Goal: Browse casually: Explore the website without a specific task or goal

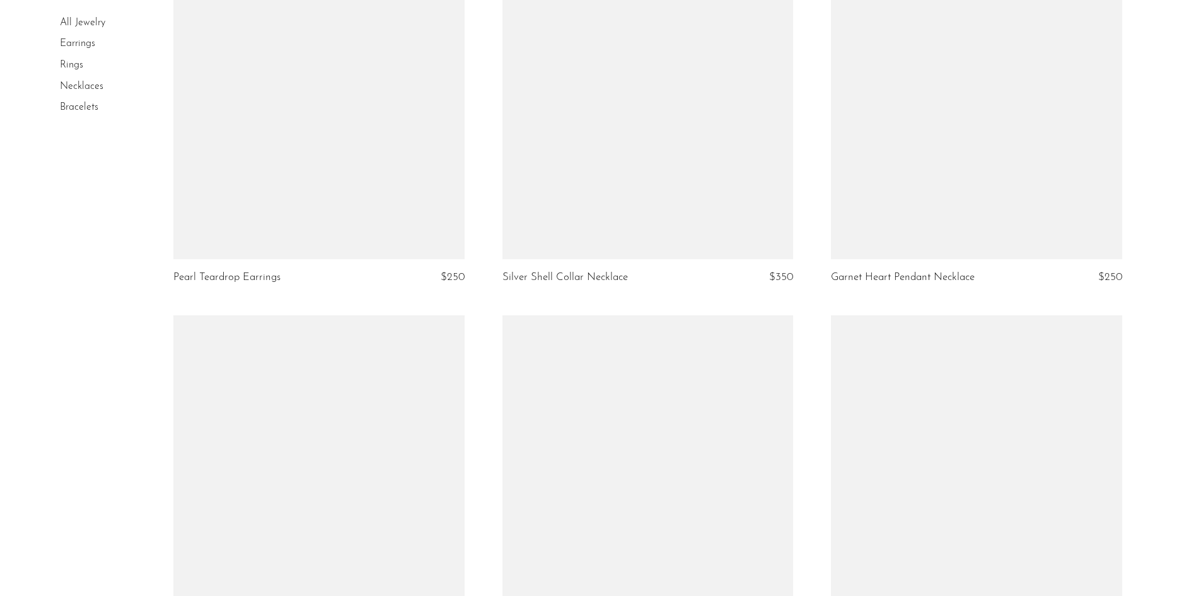
scroll to position [5106, 0]
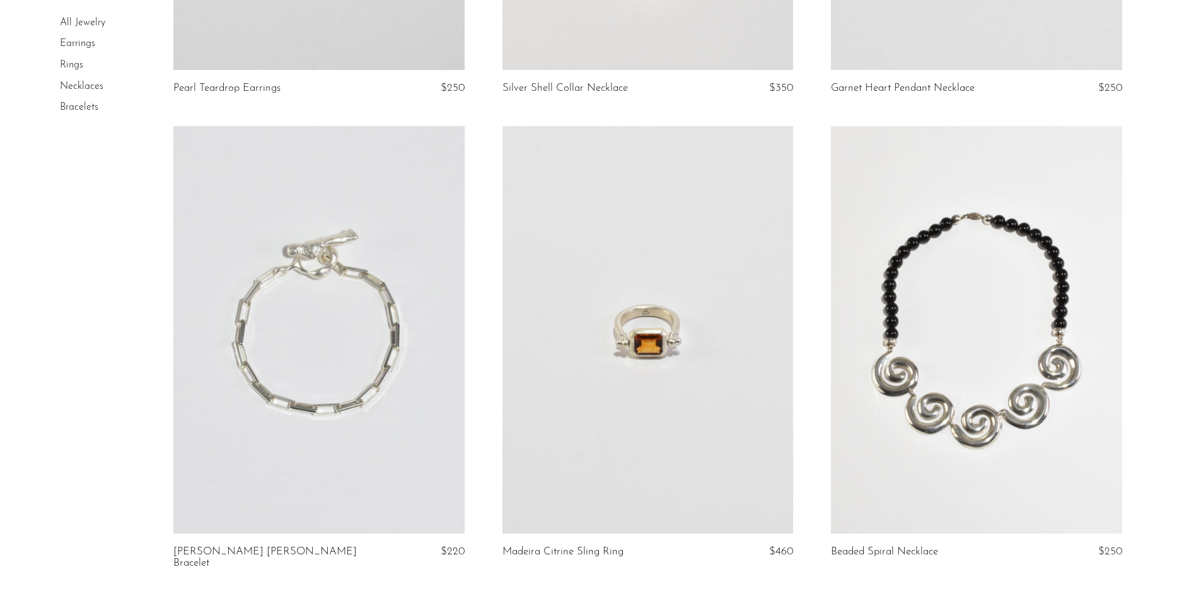
click at [958, 339] on link at bounding box center [976, 329] width 291 height 407
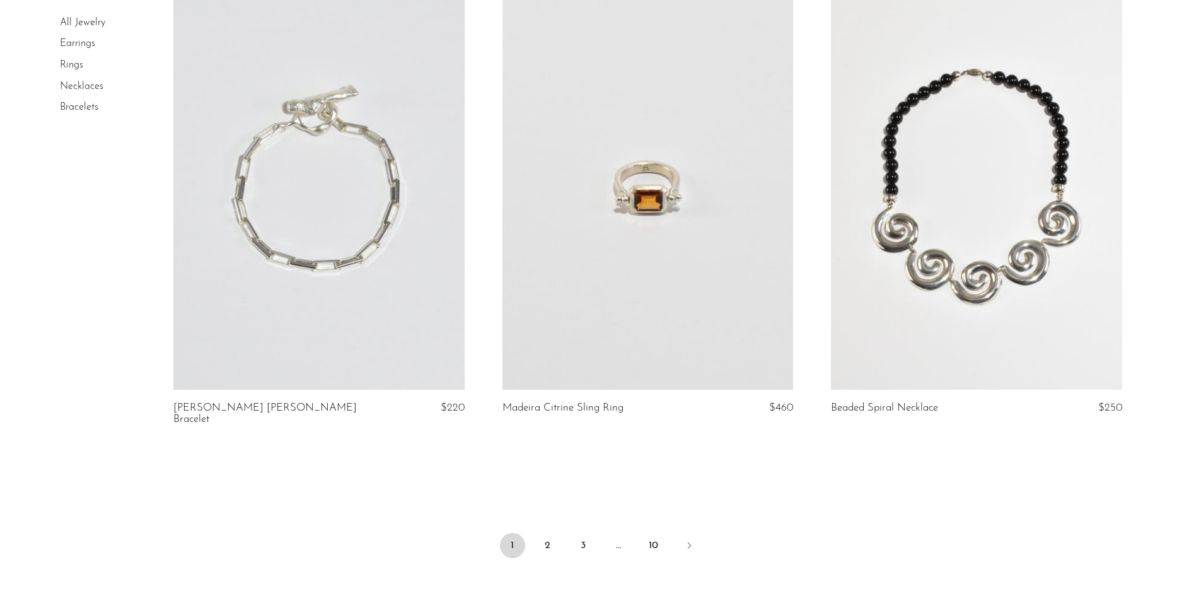
scroll to position [5381, 0]
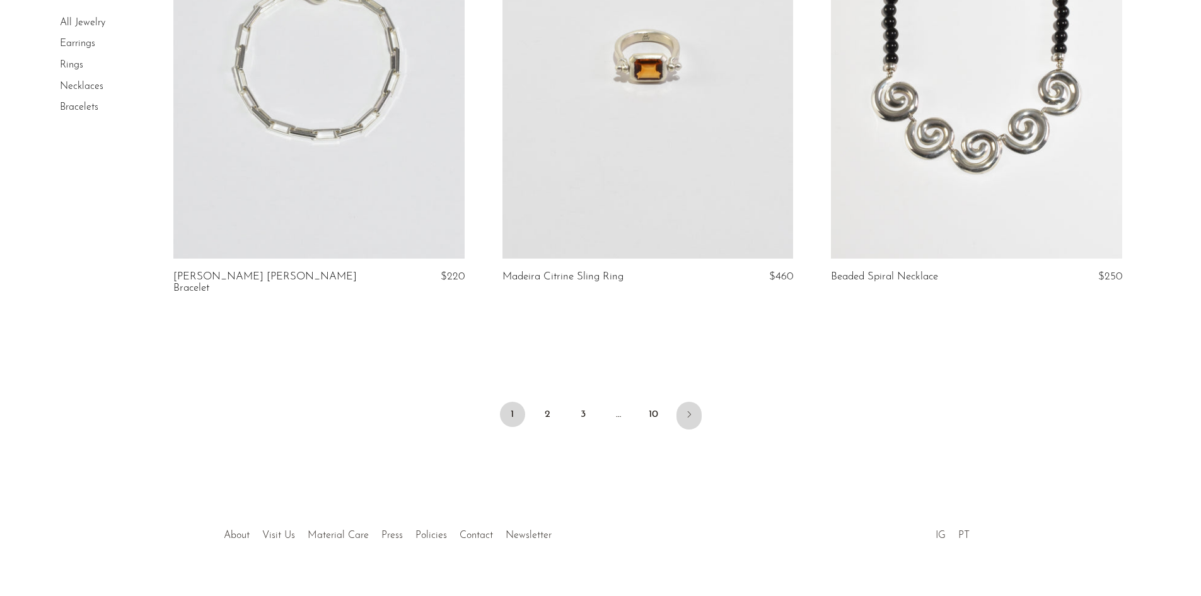
click at [687, 409] on icon "Next" at bounding box center [689, 414] width 10 height 10
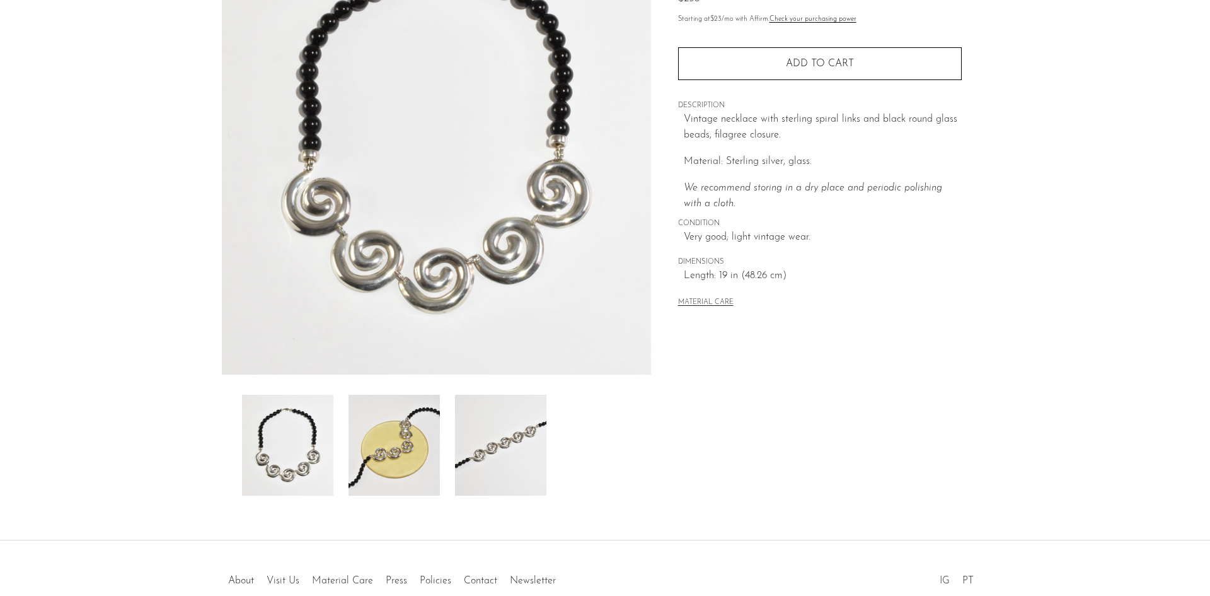
scroll to position [162, 0]
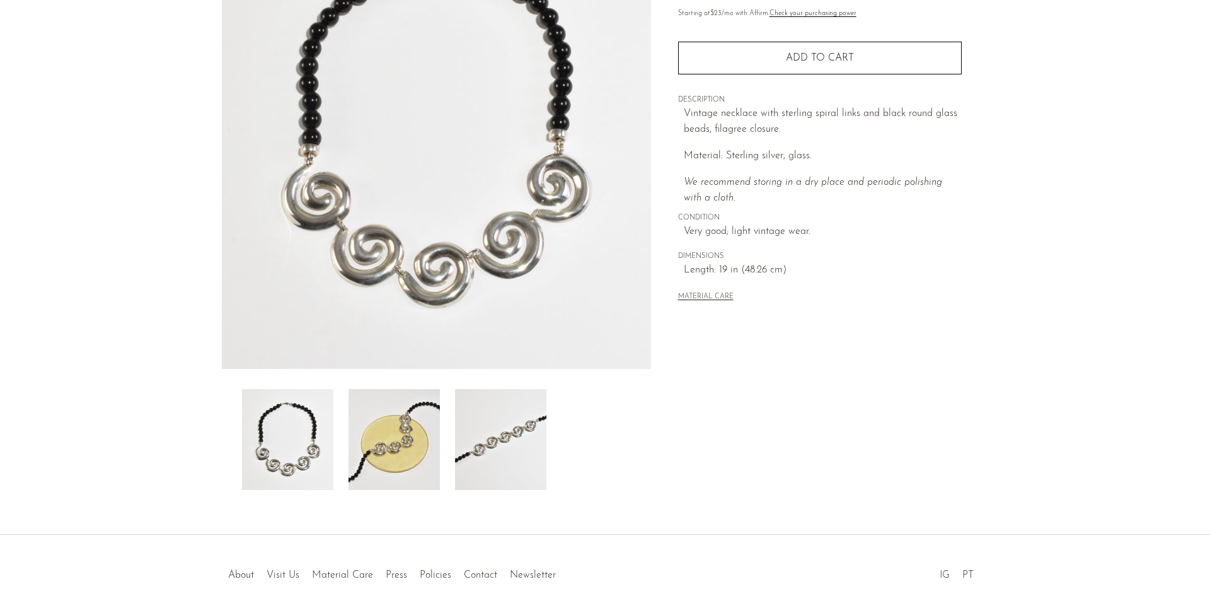
click at [391, 439] on img at bounding box center [394, 439] width 91 height 101
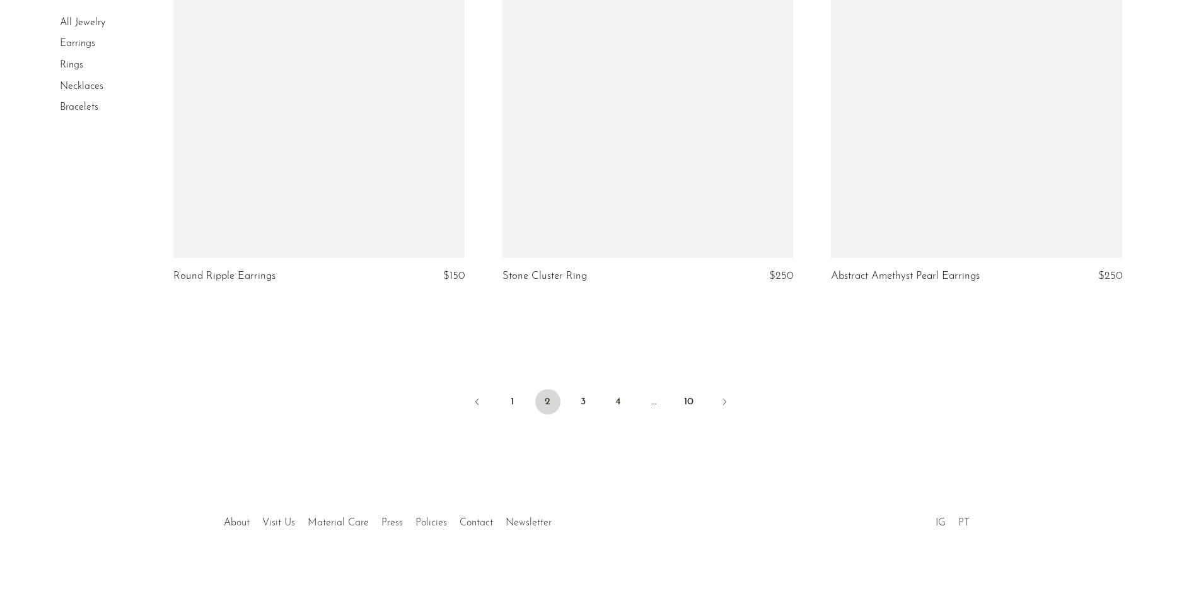
scroll to position [5370, 0]
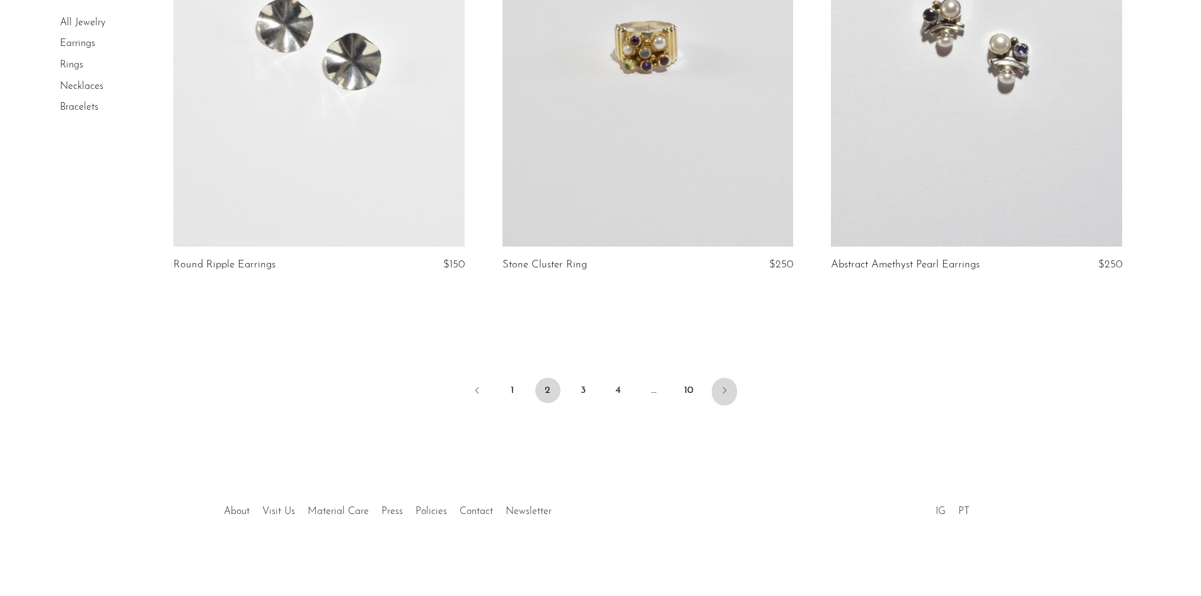
click at [722, 391] on icon "Next" at bounding box center [724, 390] width 10 height 10
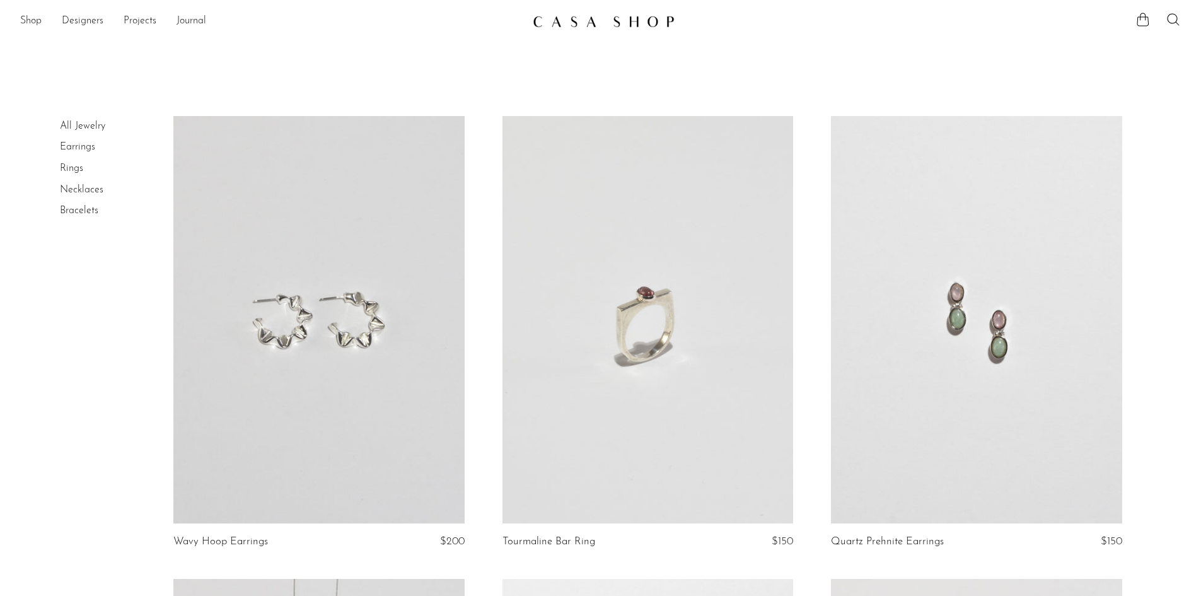
click at [655, 424] on link at bounding box center [647, 319] width 291 height 407
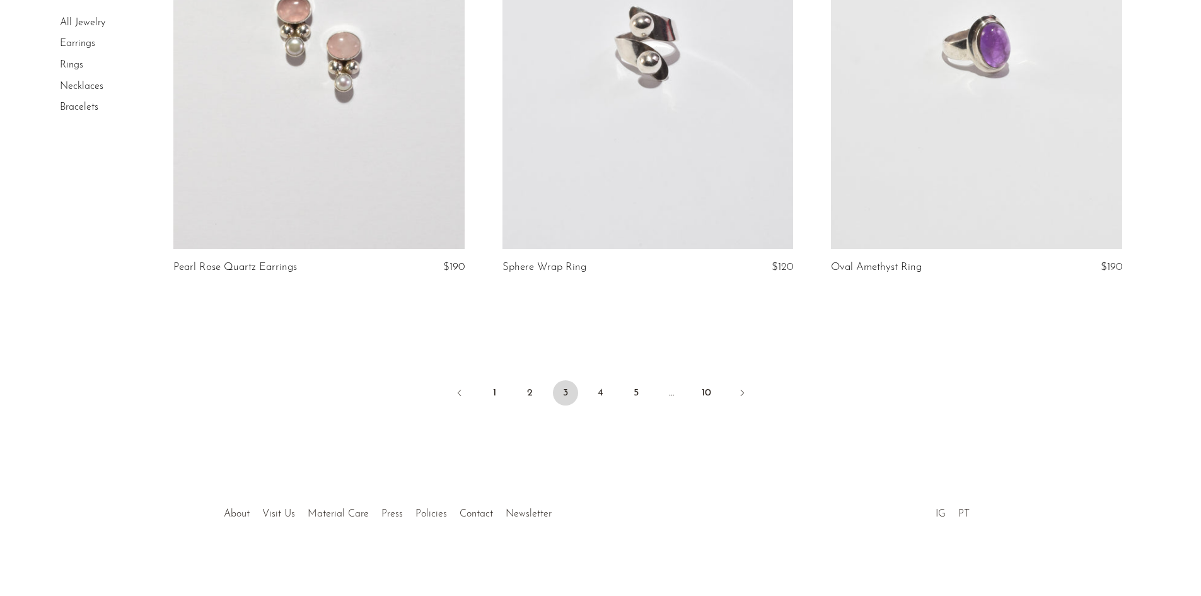
scroll to position [5370, 0]
click at [745, 390] on icon "Next" at bounding box center [742, 390] width 10 height 10
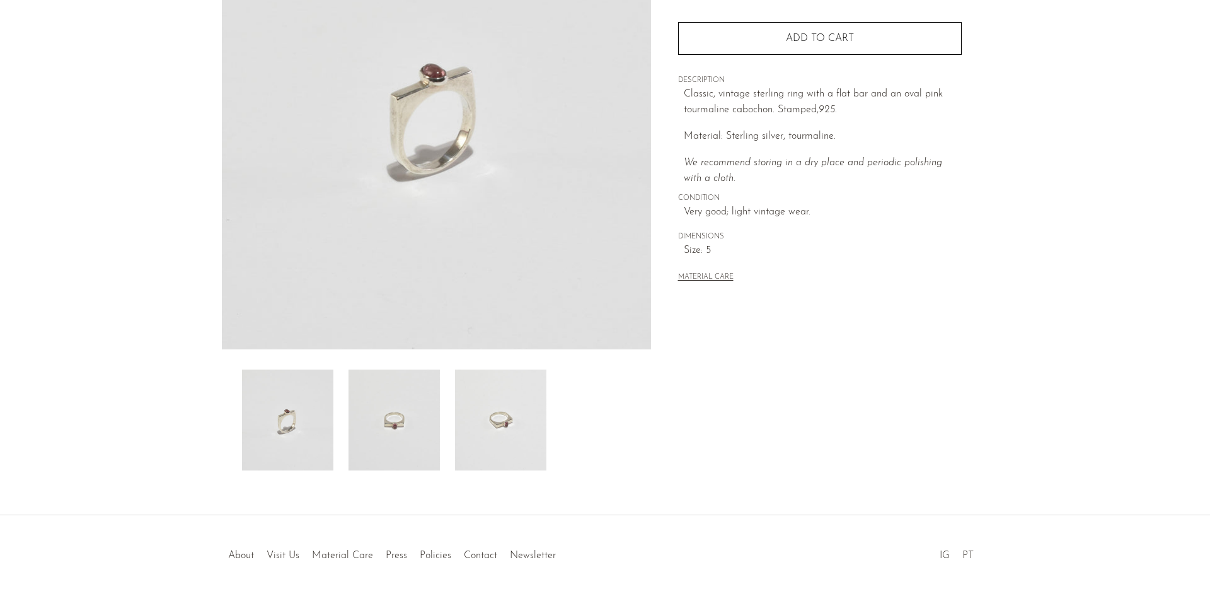
scroll to position [189, 0]
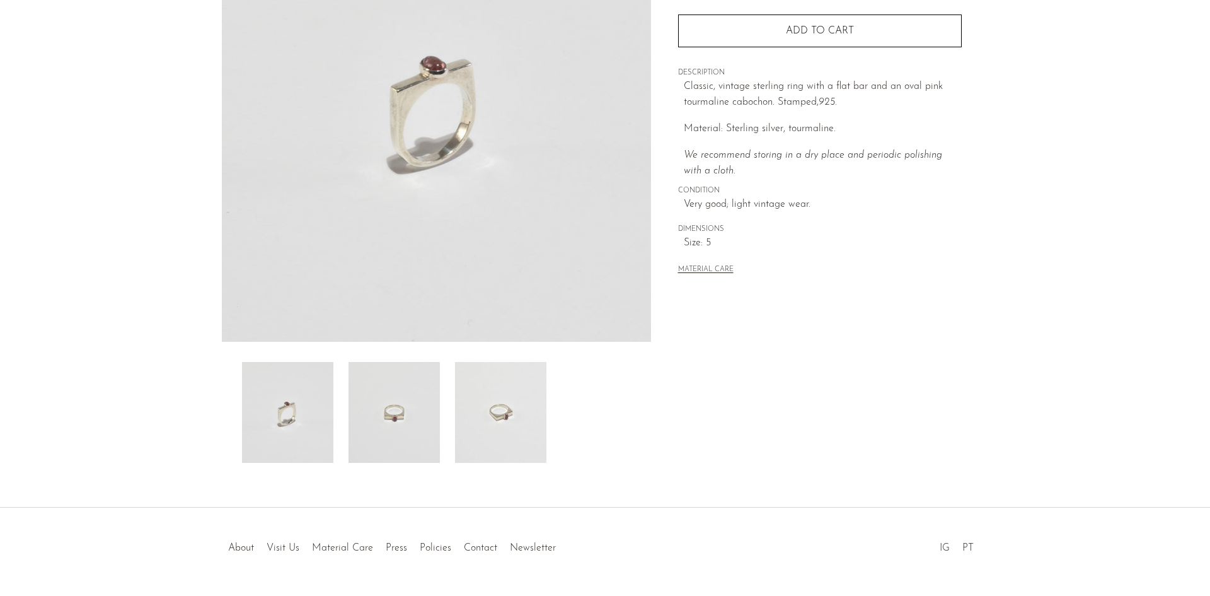
click at [380, 428] on img at bounding box center [394, 412] width 91 height 101
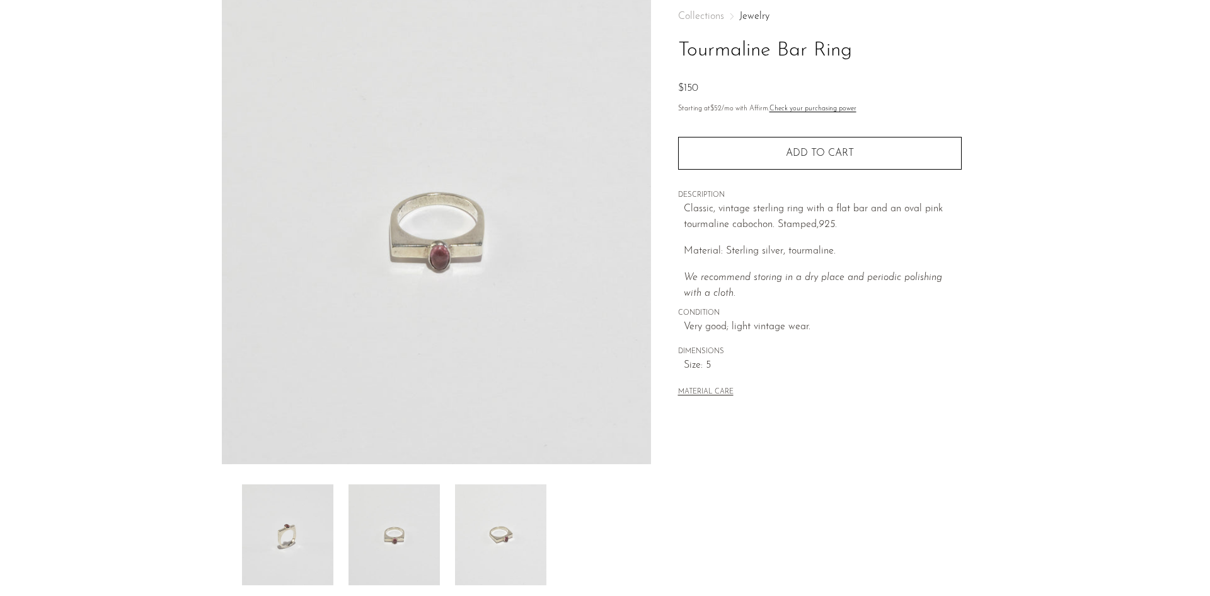
scroll to position [0, 0]
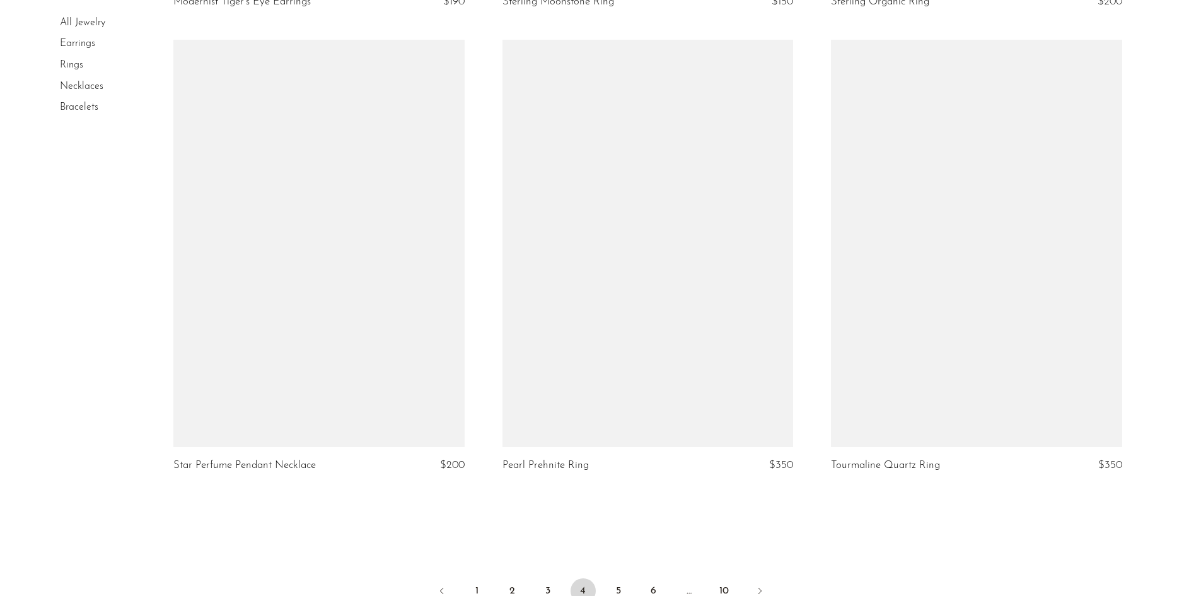
scroll to position [5370, 0]
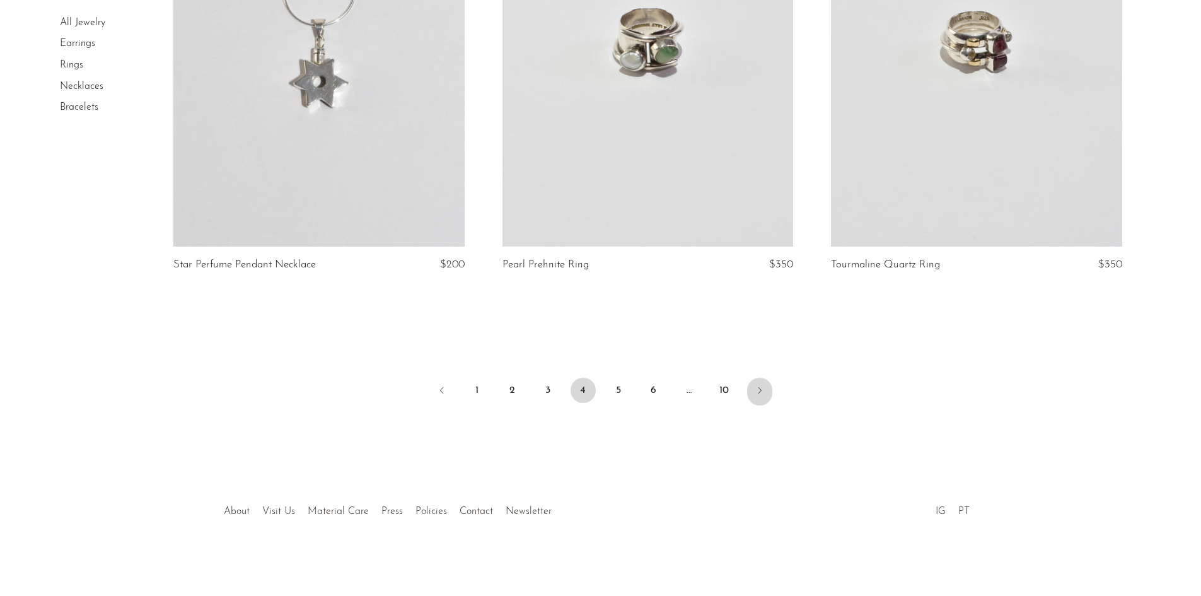
click at [762, 386] on icon "Next" at bounding box center [760, 390] width 10 height 10
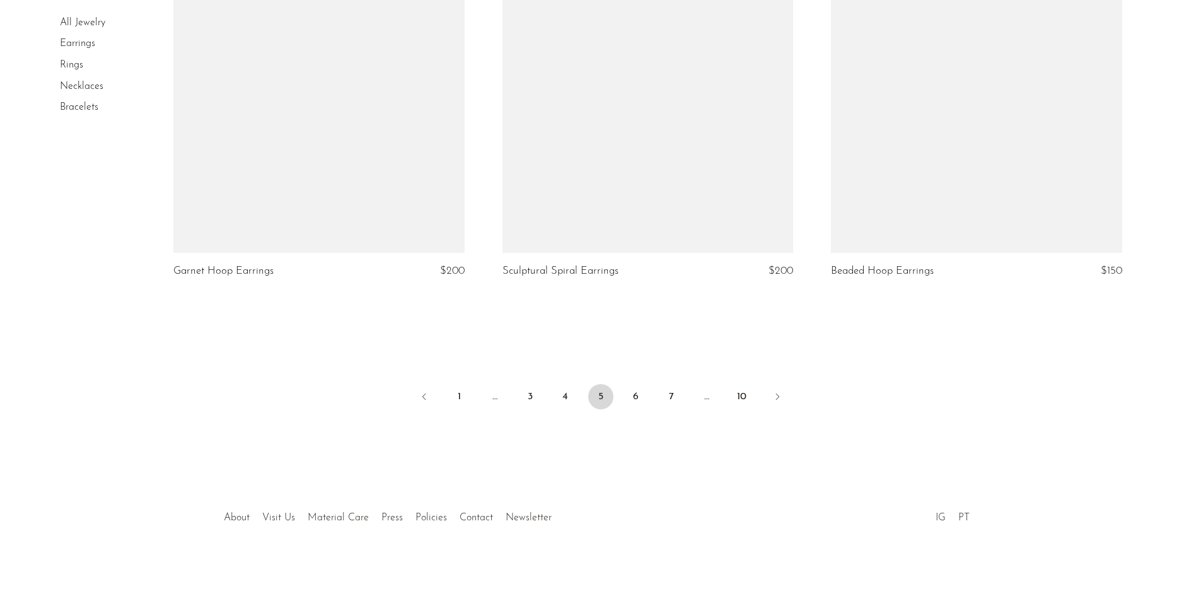
scroll to position [5370, 0]
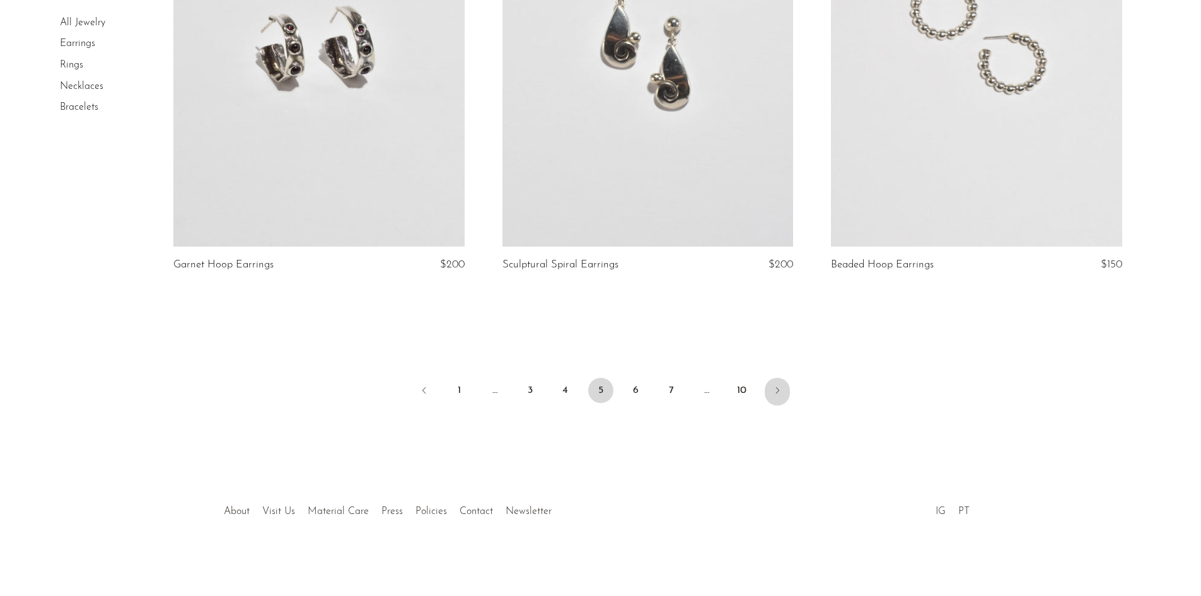
click at [774, 388] on icon "Next" at bounding box center [777, 390] width 10 height 10
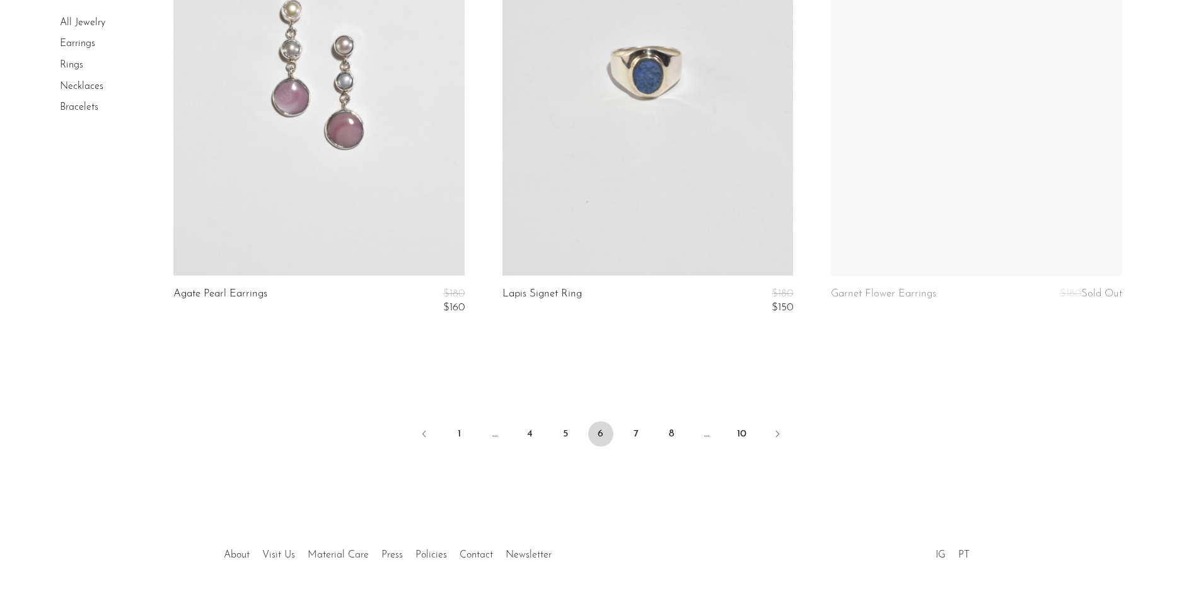
scroll to position [5384, 0]
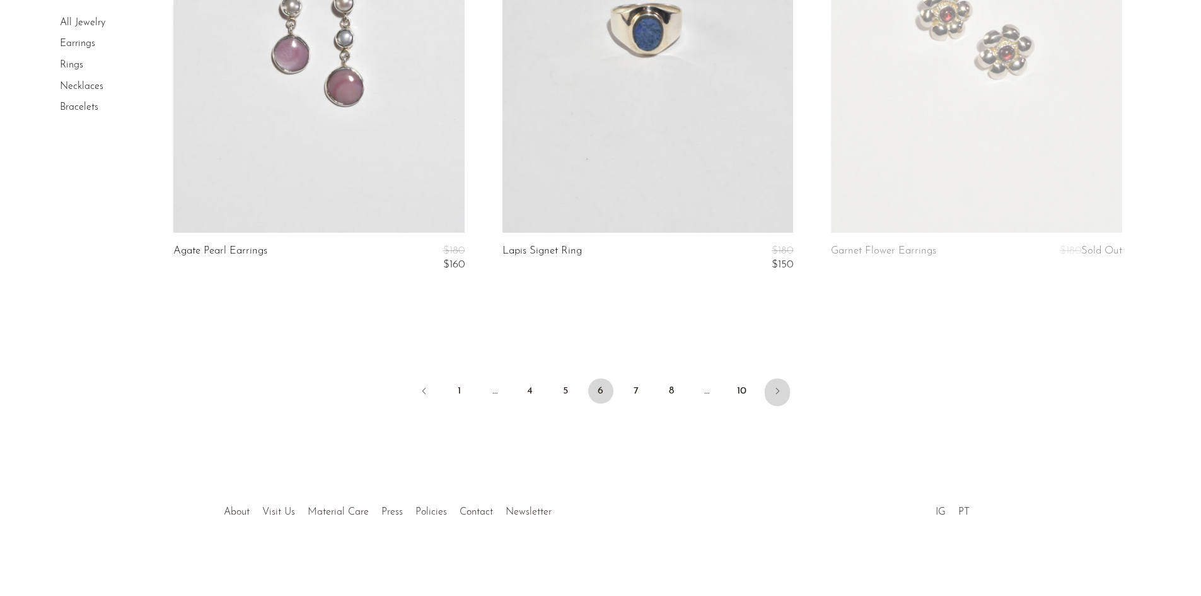
click at [780, 392] on icon "Next" at bounding box center [777, 391] width 10 height 10
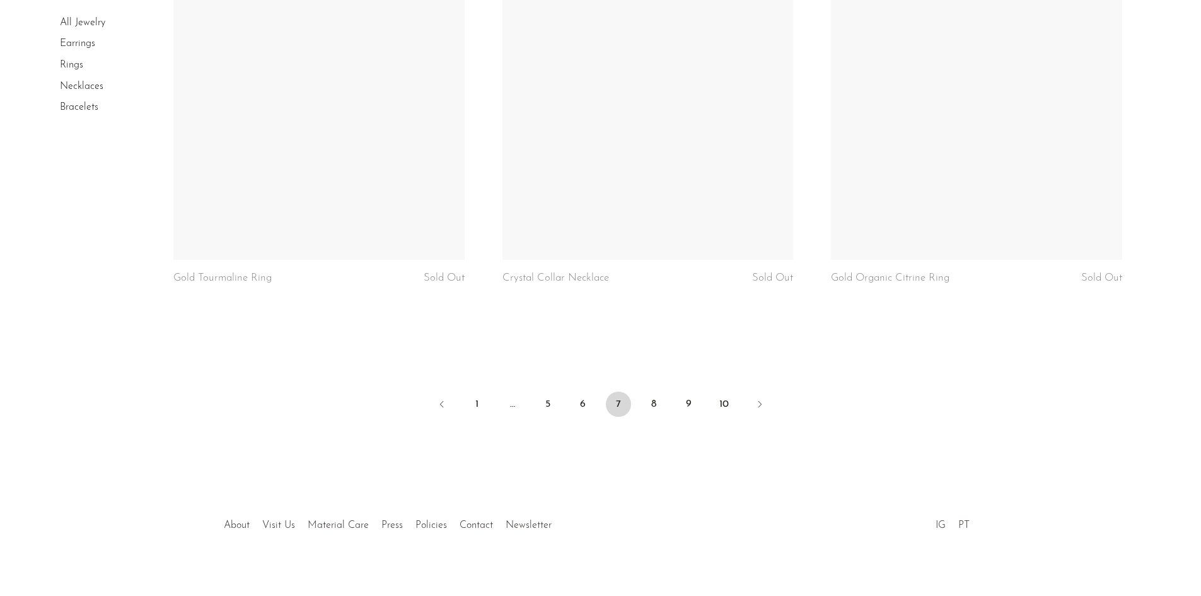
scroll to position [5526, 0]
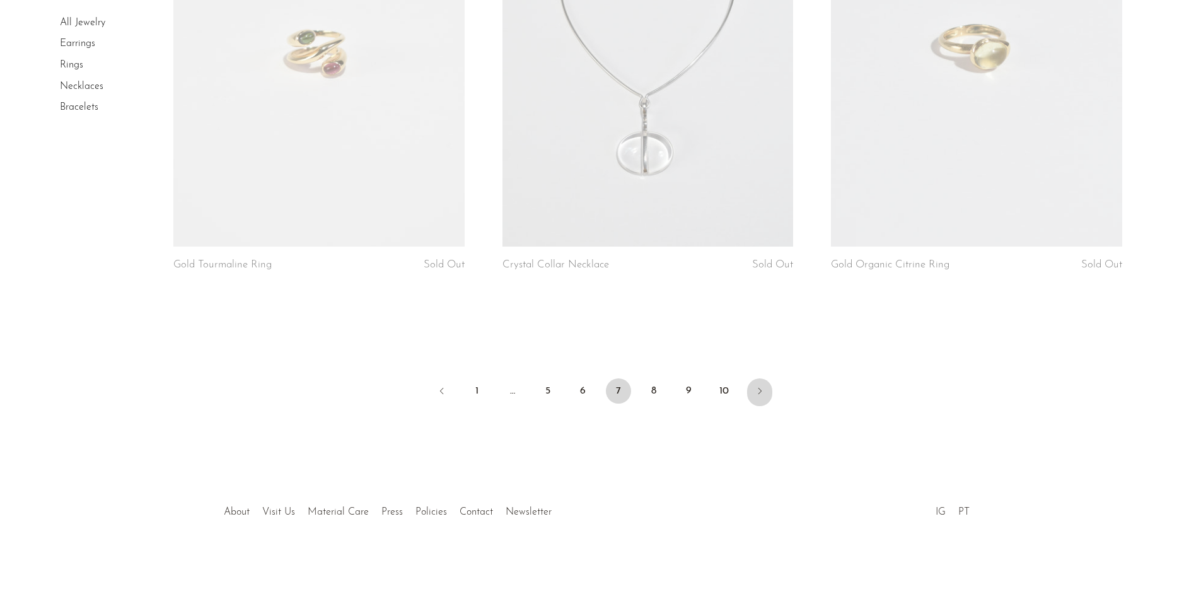
click at [760, 390] on icon "Next" at bounding box center [760, 391] width 10 height 10
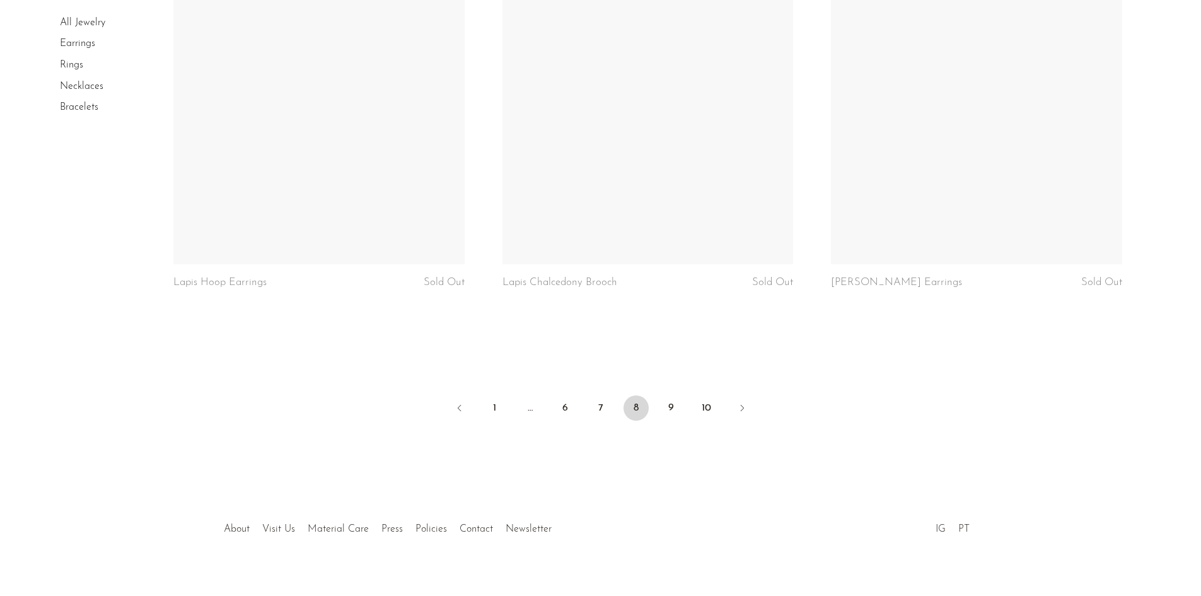
scroll to position [5370, 0]
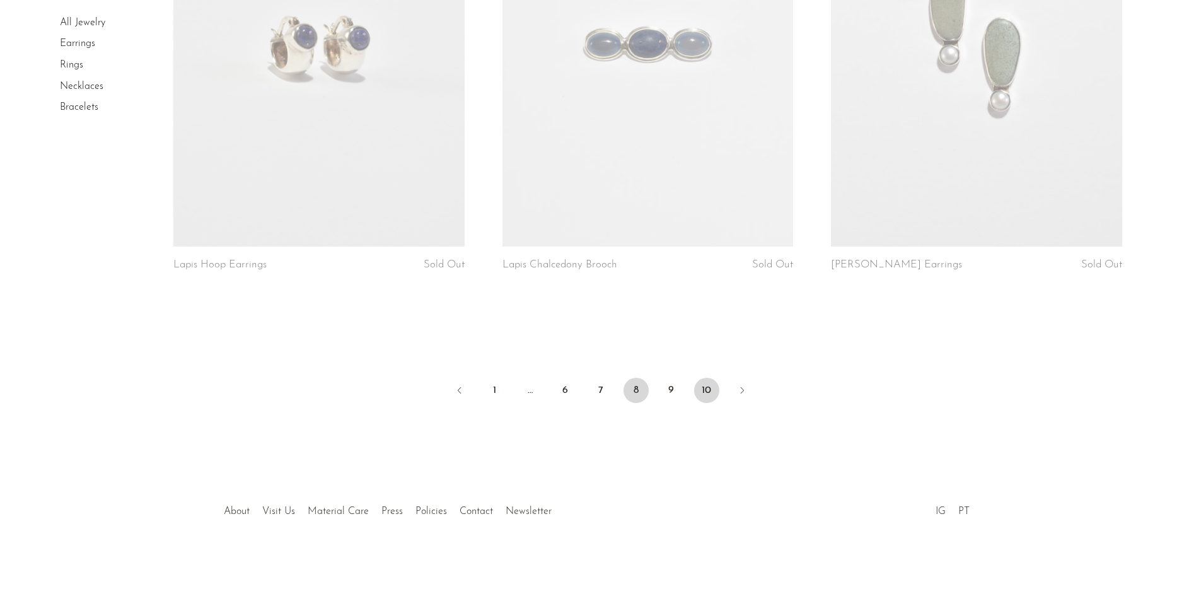
click at [704, 390] on link "10" at bounding box center [706, 390] width 25 height 25
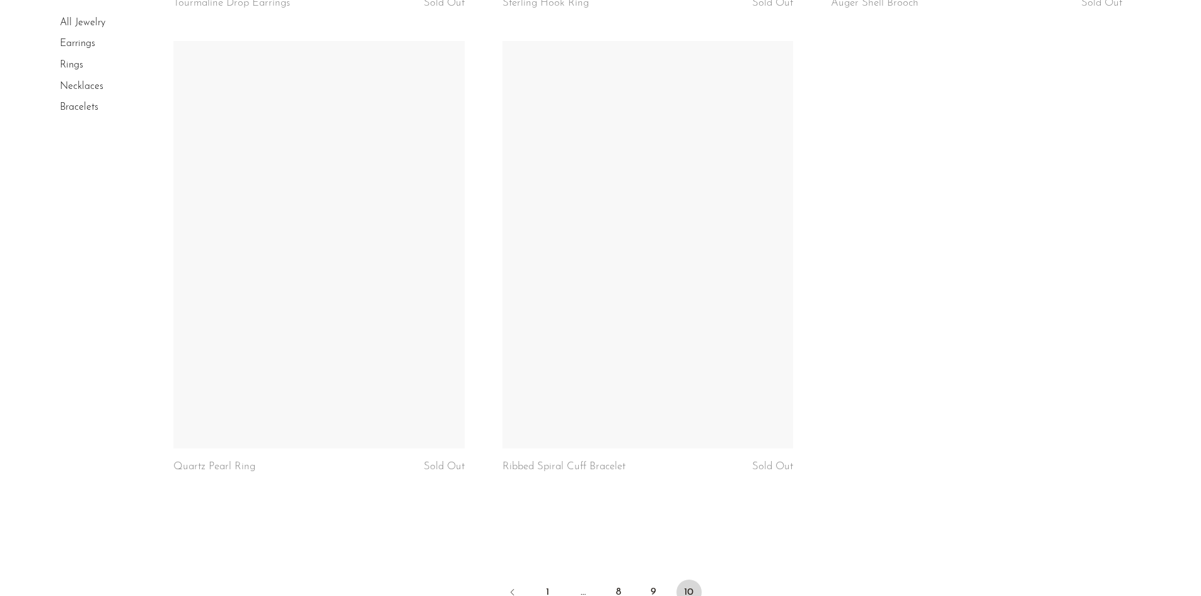
scroll to position [5370, 0]
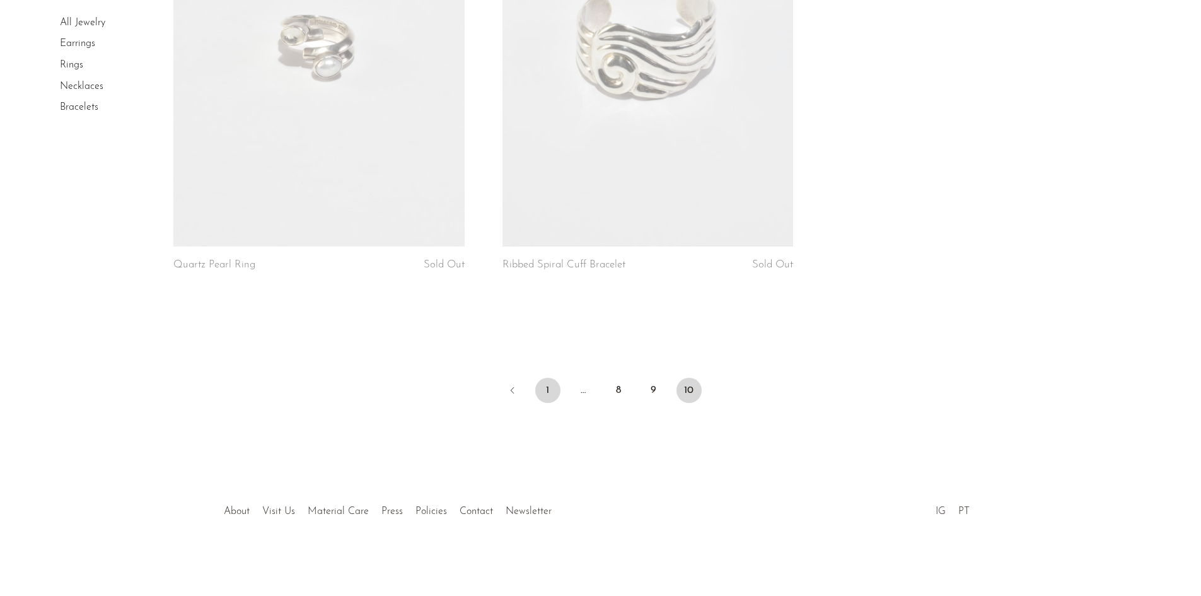
click at [547, 390] on link "1" at bounding box center [547, 390] width 25 height 25
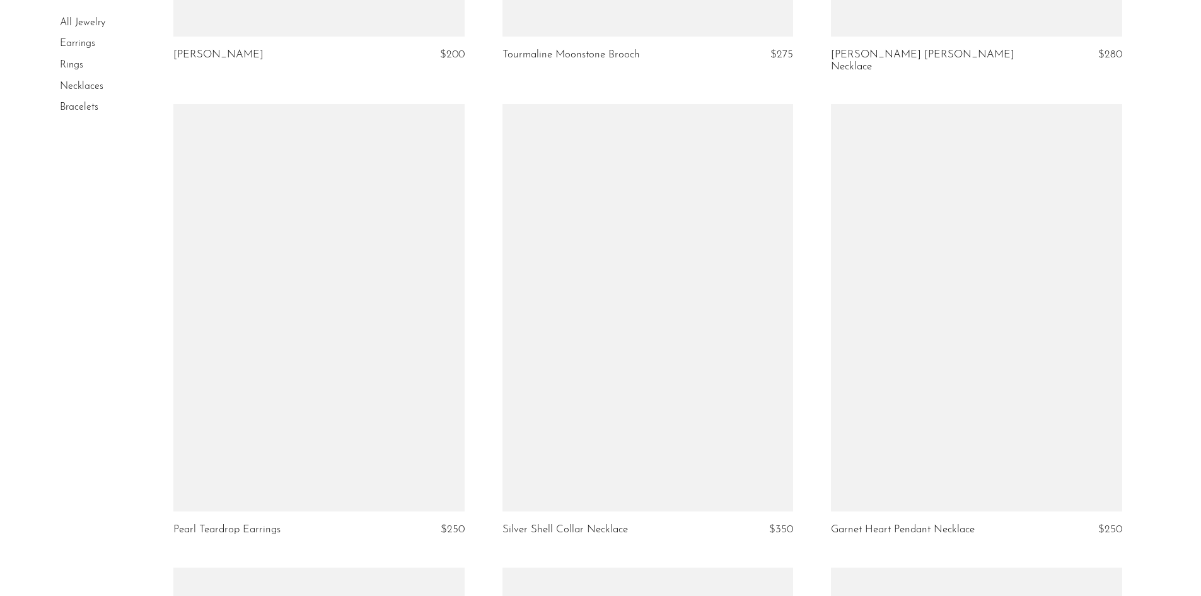
scroll to position [4980, 0]
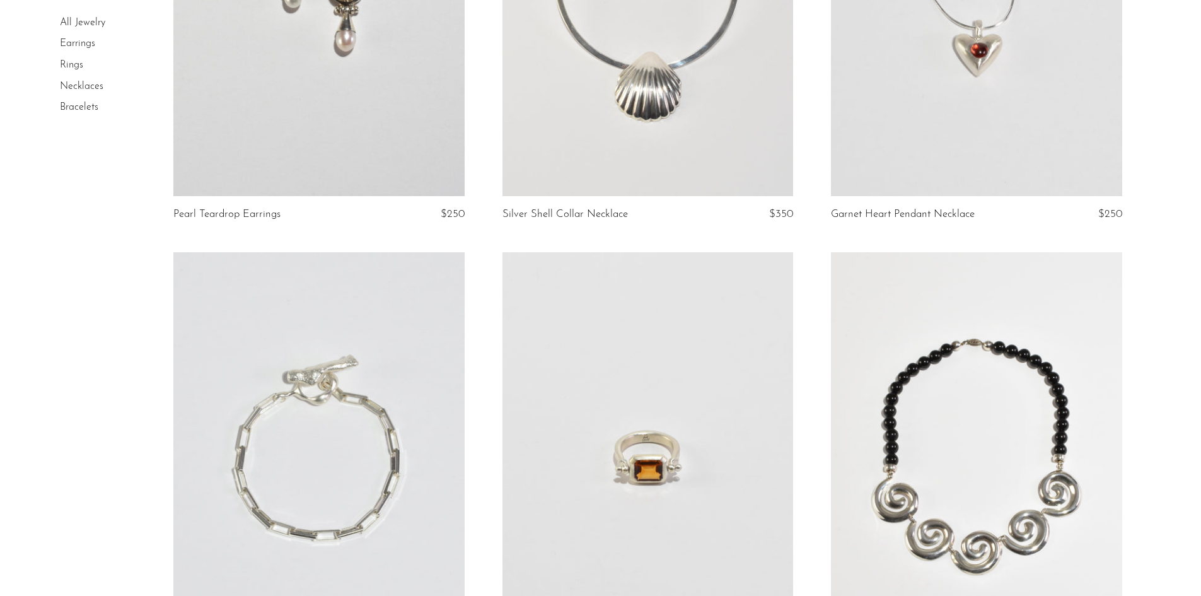
click at [978, 377] on link at bounding box center [976, 455] width 291 height 407
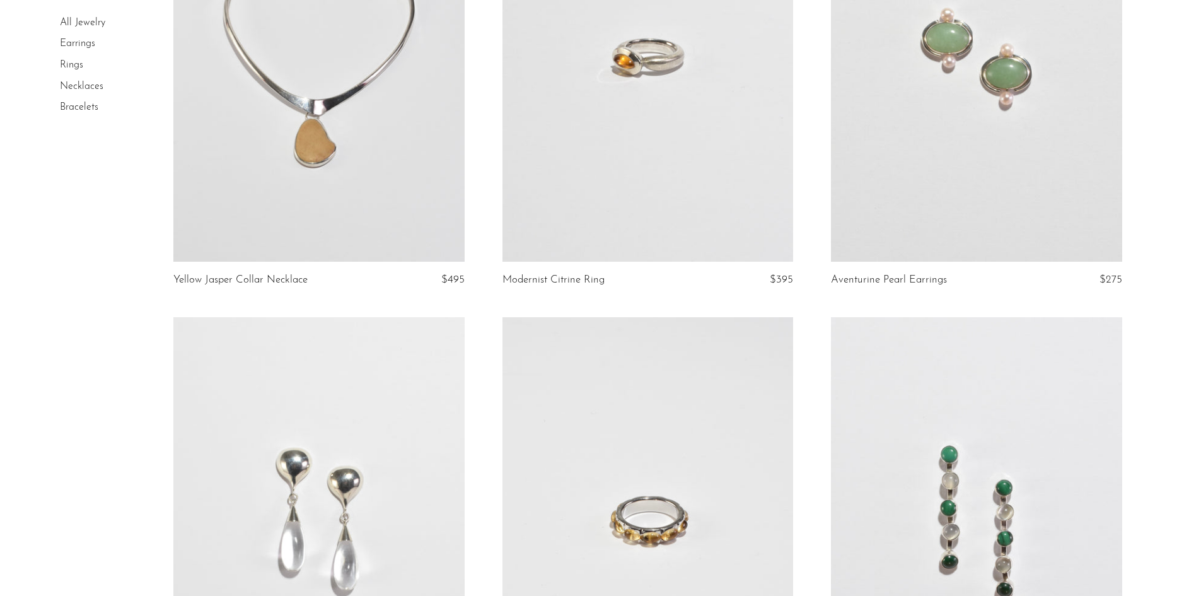
scroll to position [0, 0]
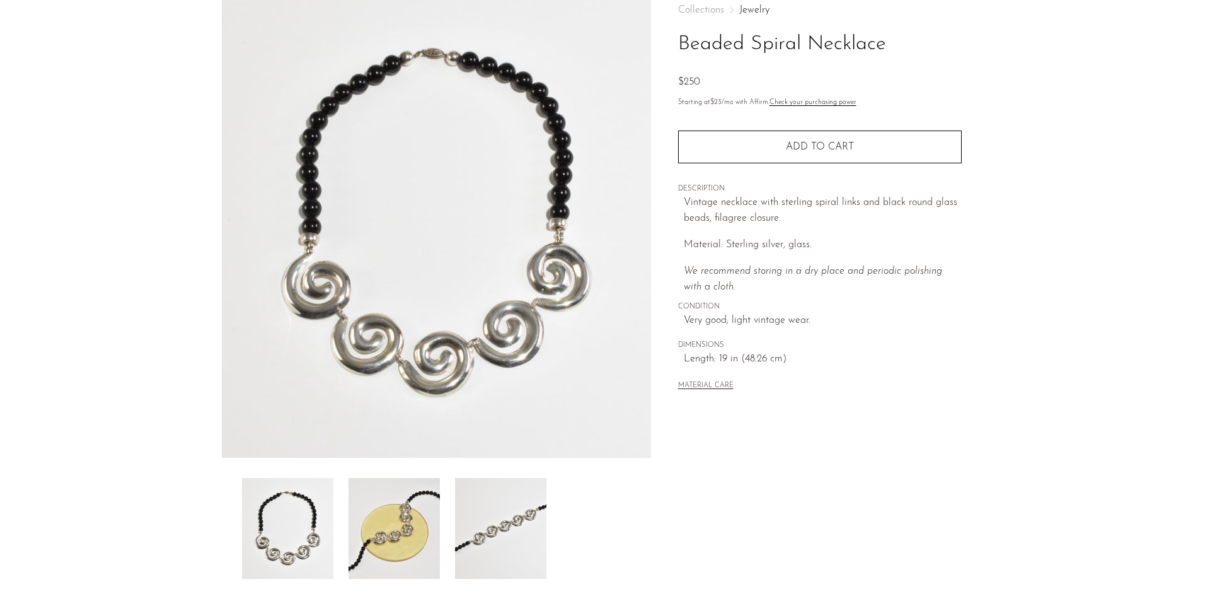
scroll to position [189, 0]
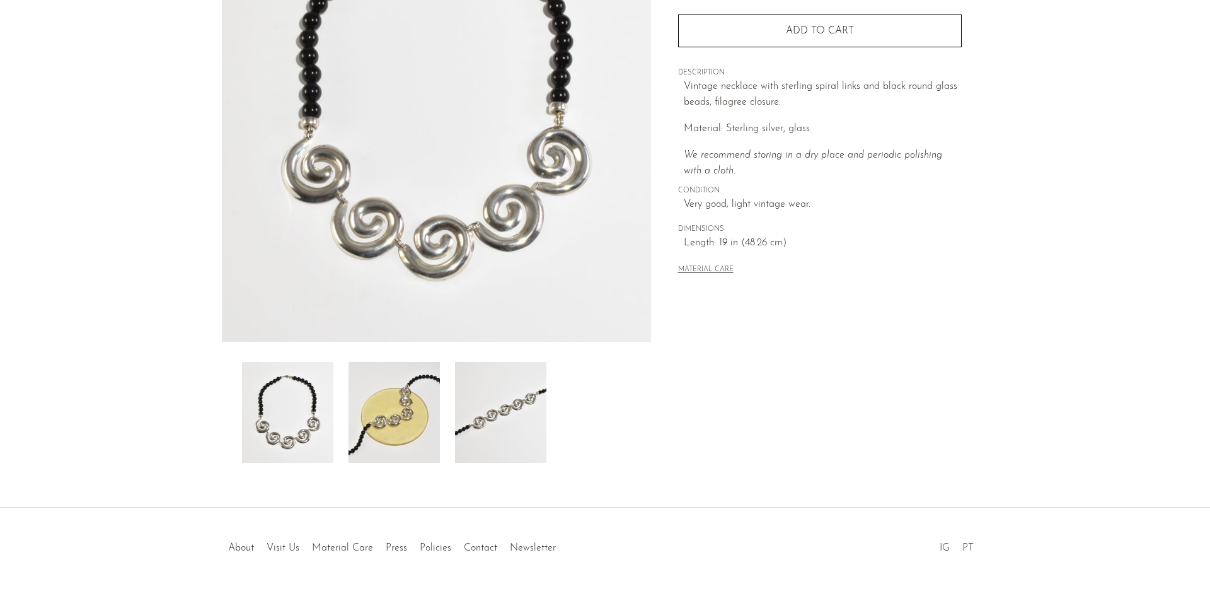
click at [388, 426] on img at bounding box center [394, 412] width 91 height 101
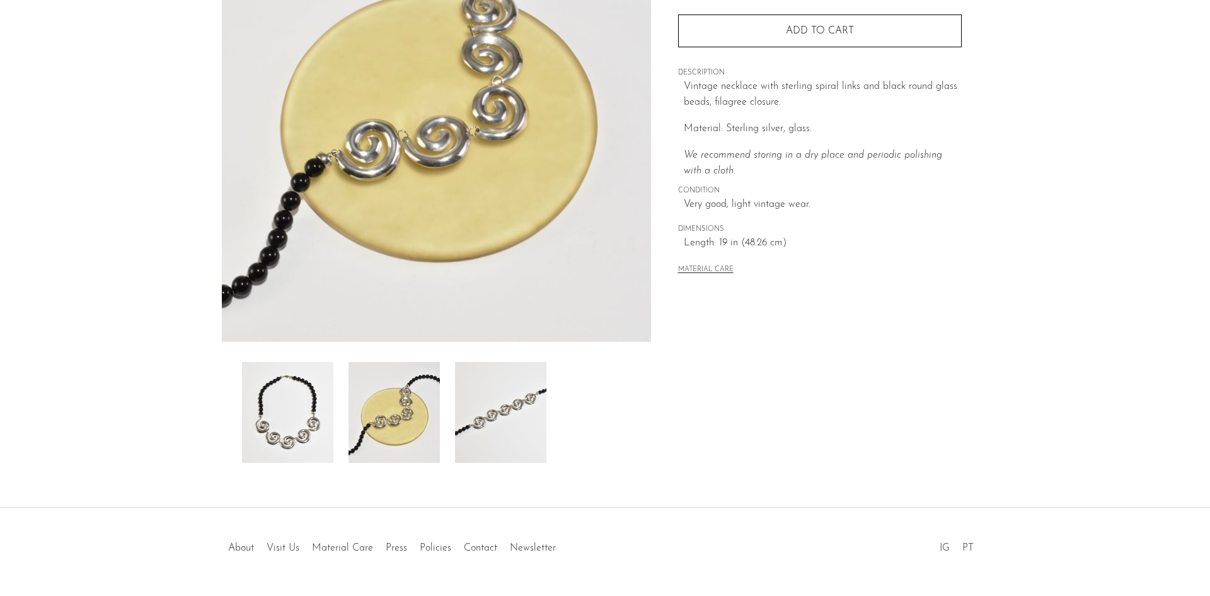
click at [440, 165] on img at bounding box center [436, 105] width 429 height 473
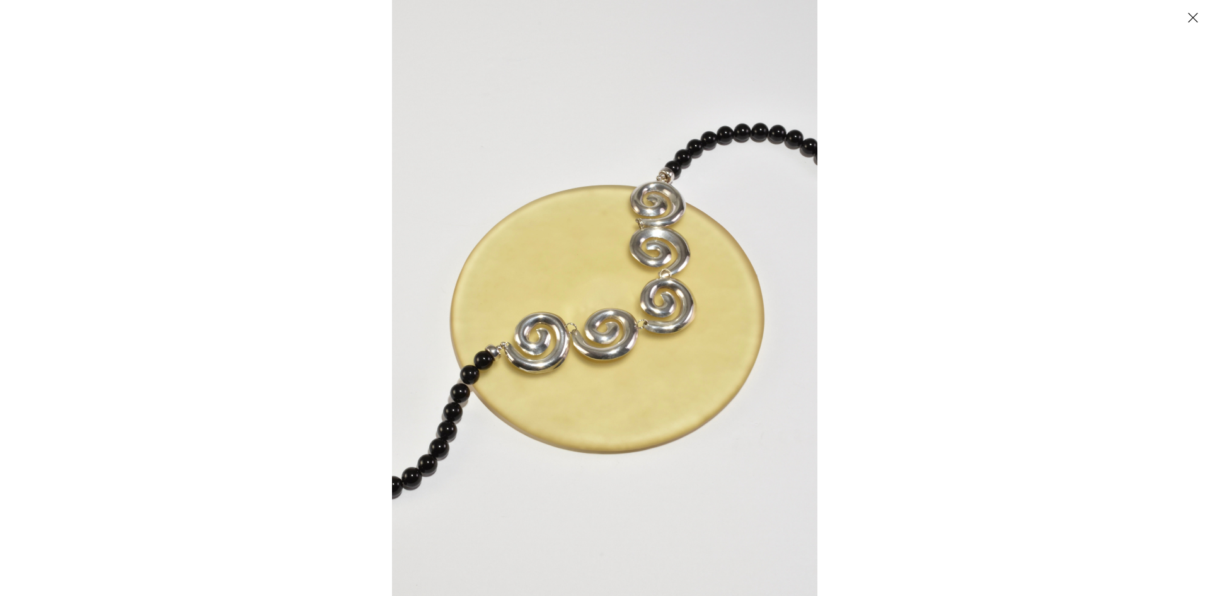
click at [632, 354] on img at bounding box center [605, 298] width 426 height 596
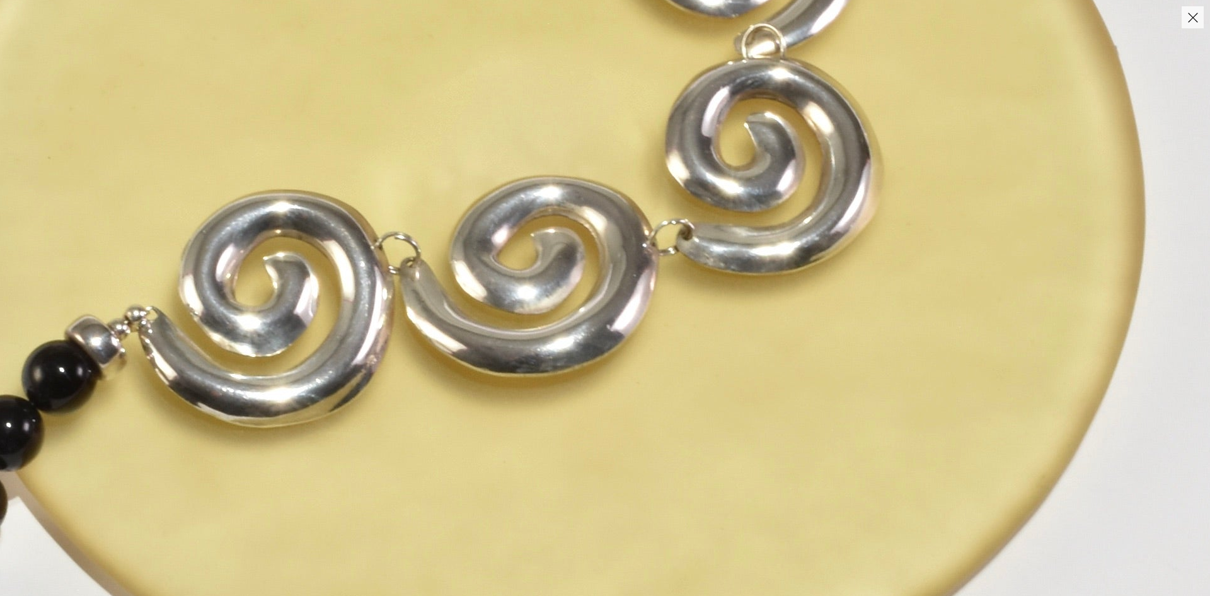
click at [1193, 16] on button "Close" at bounding box center [1193, 17] width 22 height 22
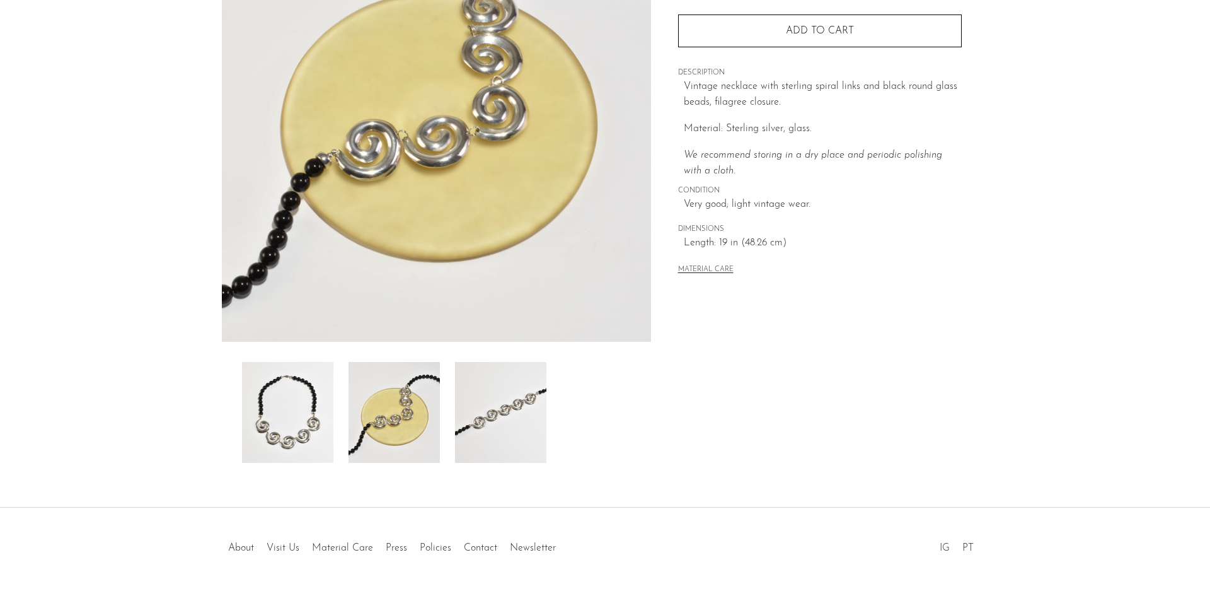
click at [483, 409] on img at bounding box center [500, 412] width 91 height 101
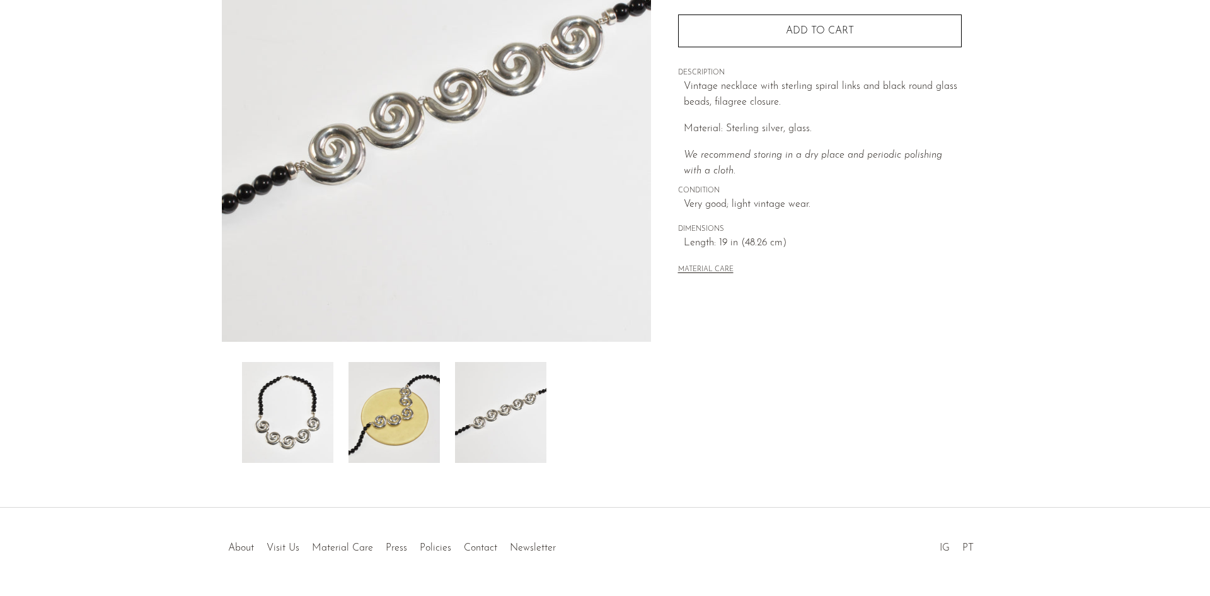
click at [287, 414] on img at bounding box center [287, 412] width 91 height 101
